Goal: Navigation & Orientation: Find specific page/section

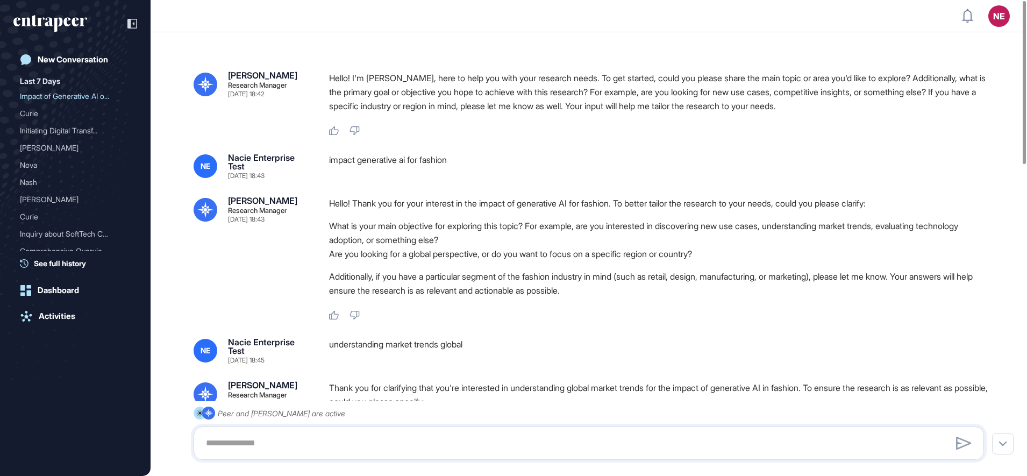
click at [55, 25] on icon "entrapeer-logo" at bounding box center [57, 24] width 9 height 15
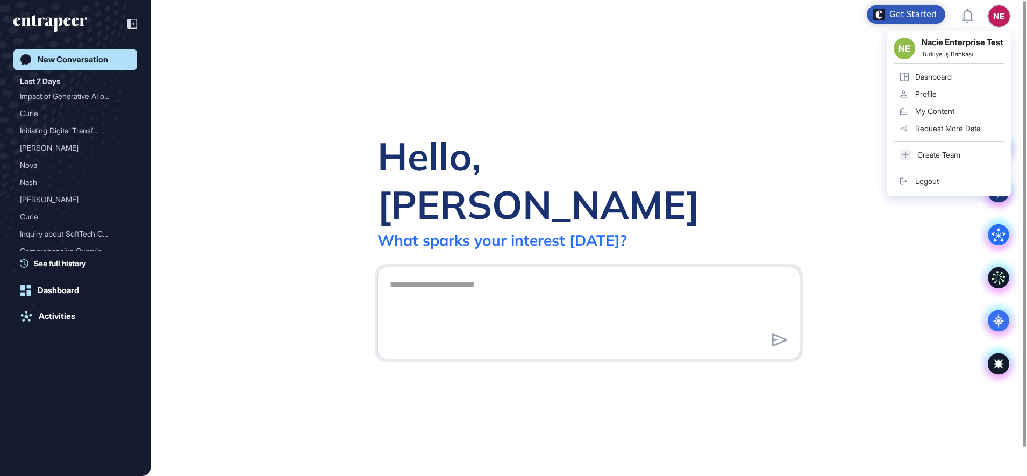
click at [952, 79] on div "Dashboard" at bounding box center [933, 77] width 37 height 9
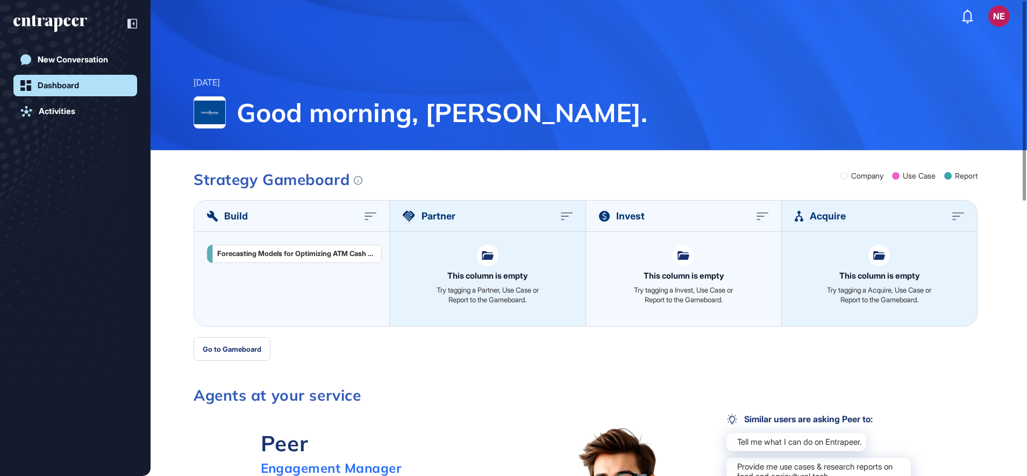
click at [280, 63] on div "NE Dashboard Profile My Content Request More Data Monday Oct 13, 2025 Good morn…" at bounding box center [513, 75] width 1027 height 151
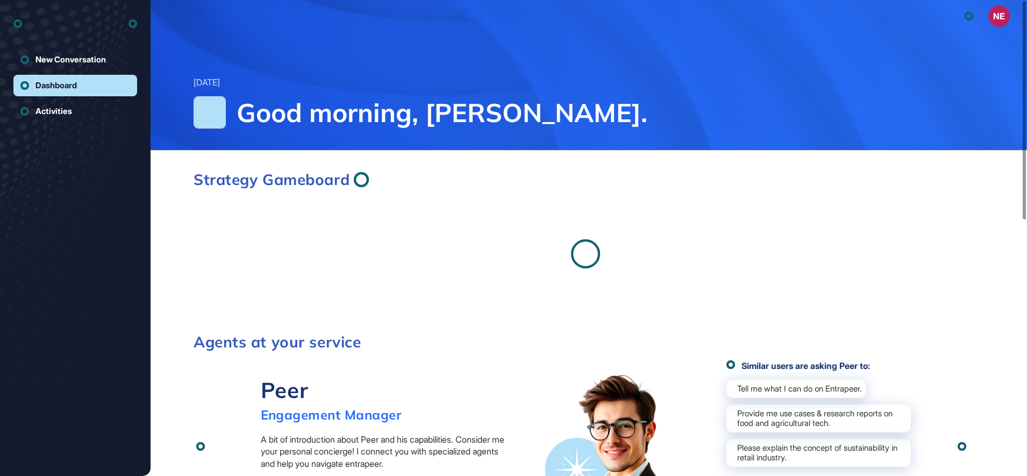
scroll to position [1, 1]
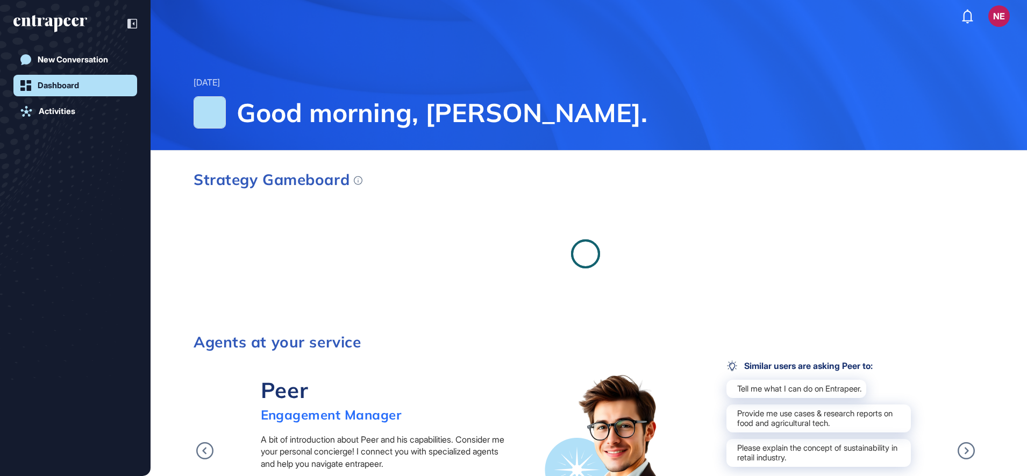
scroll to position [1, 1]
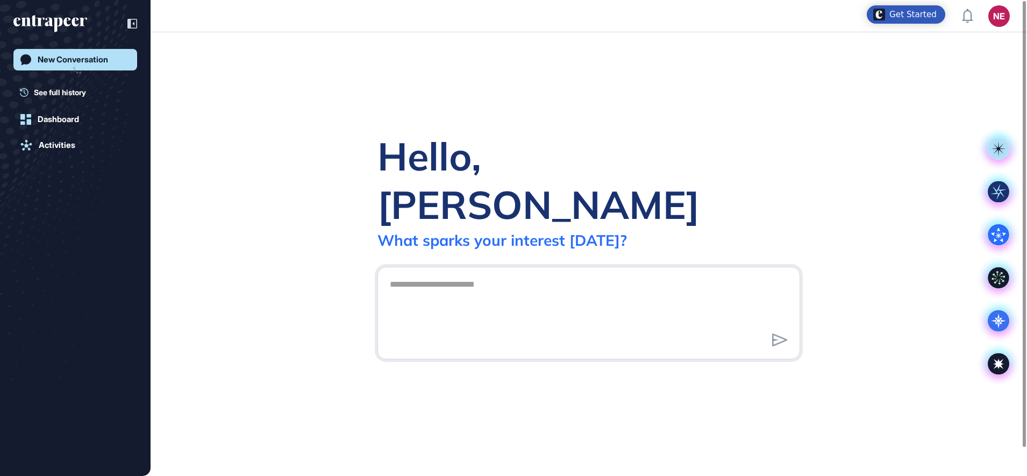
scroll to position [1, 1]
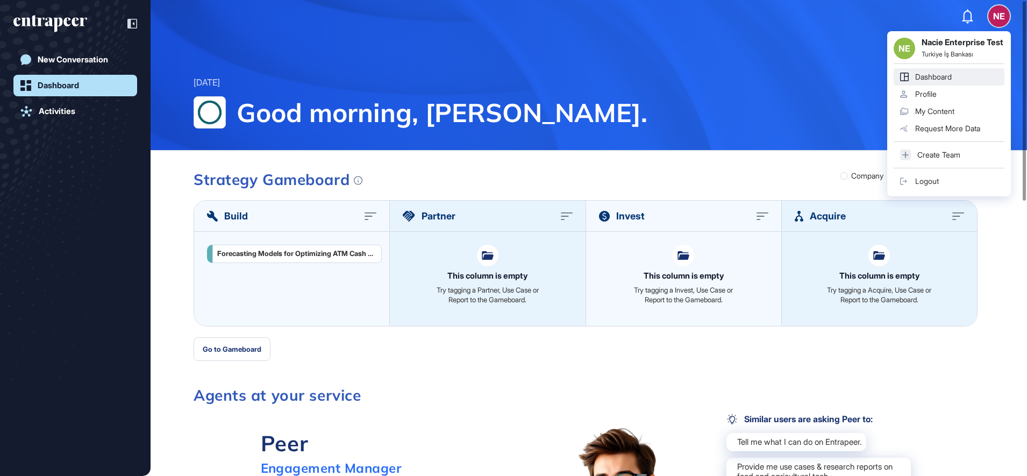
scroll to position [1, 1]
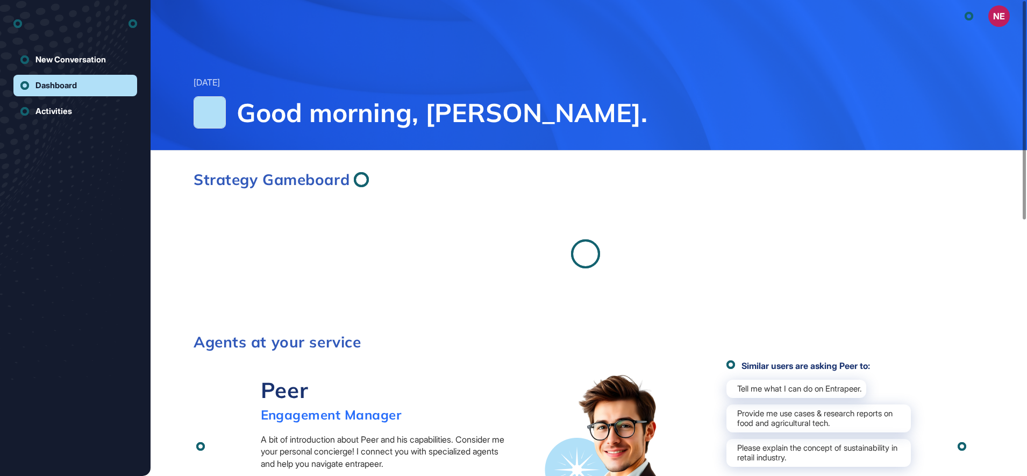
scroll to position [1, 1]
